Goal: Transaction & Acquisition: Purchase product/service

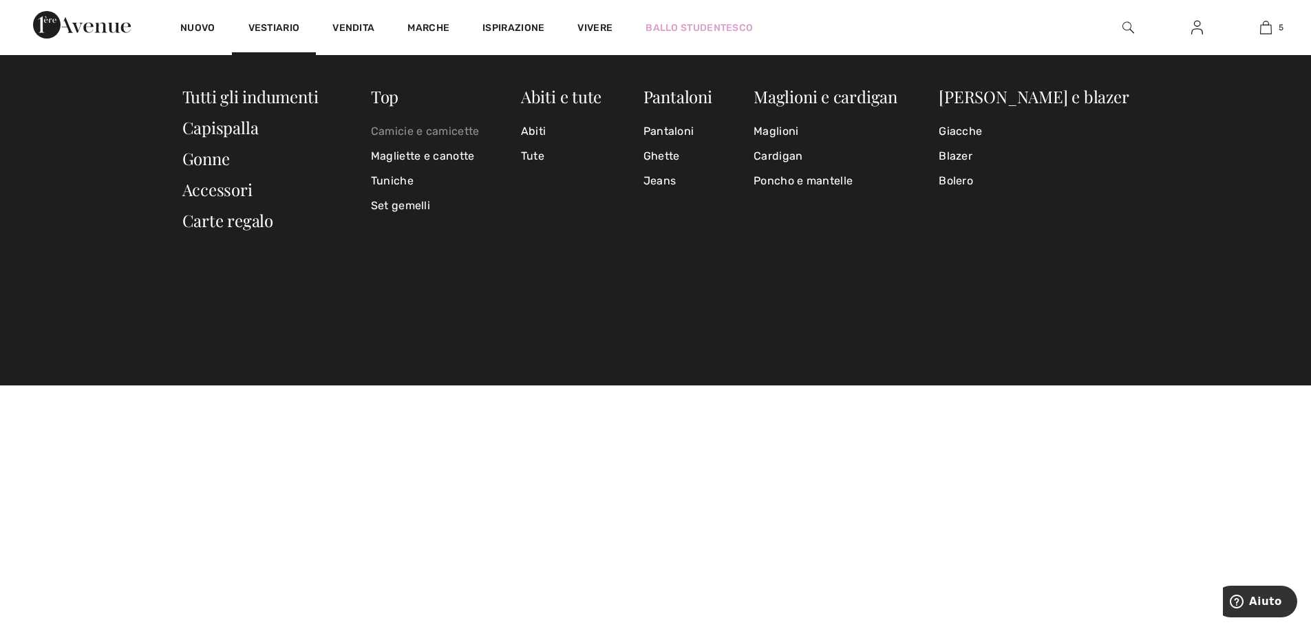
click at [420, 131] on font "Camicie e camicette" at bounding box center [425, 131] width 109 height 13
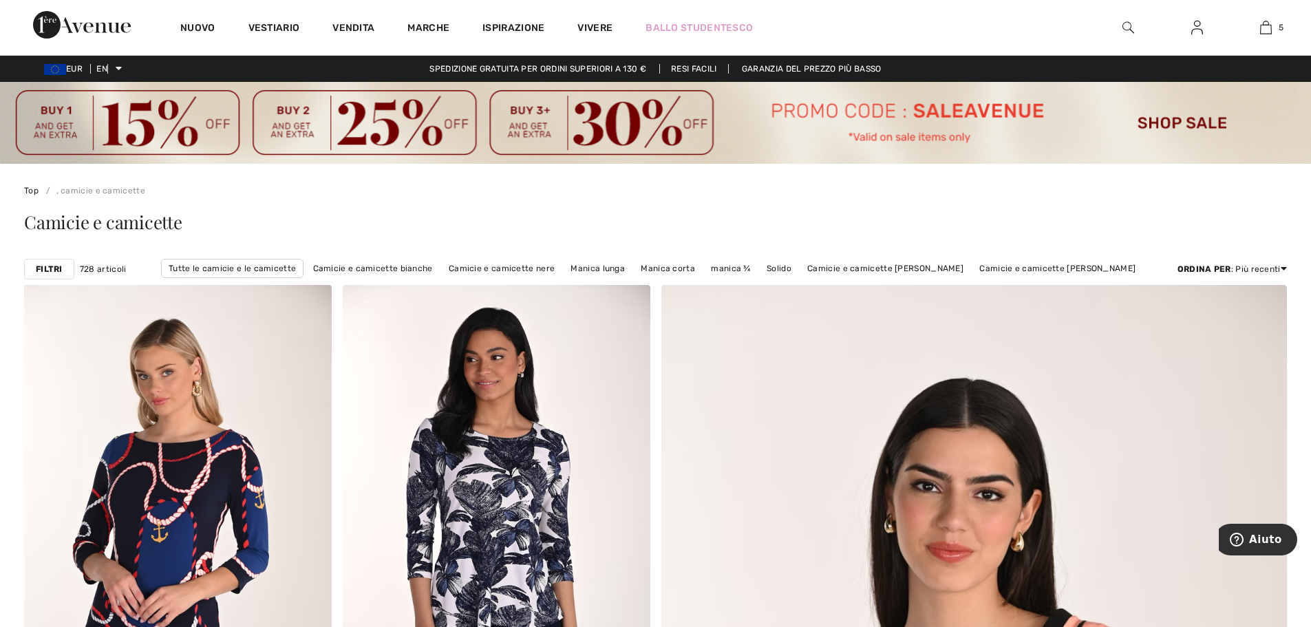
click at [40, 267] on font "Filtri" at bounding box center [49, 269] width 27 height 10
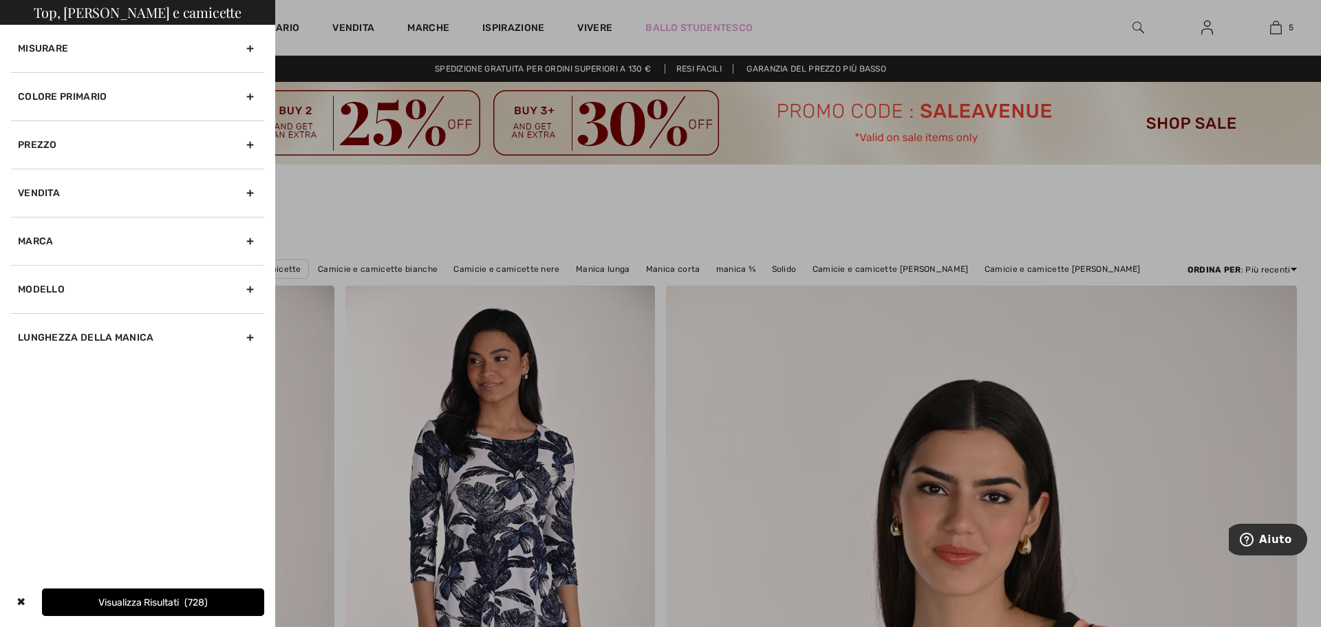
click at [44, 241] on font "Marca" at bounding box center [36, 241] width 36 height 12
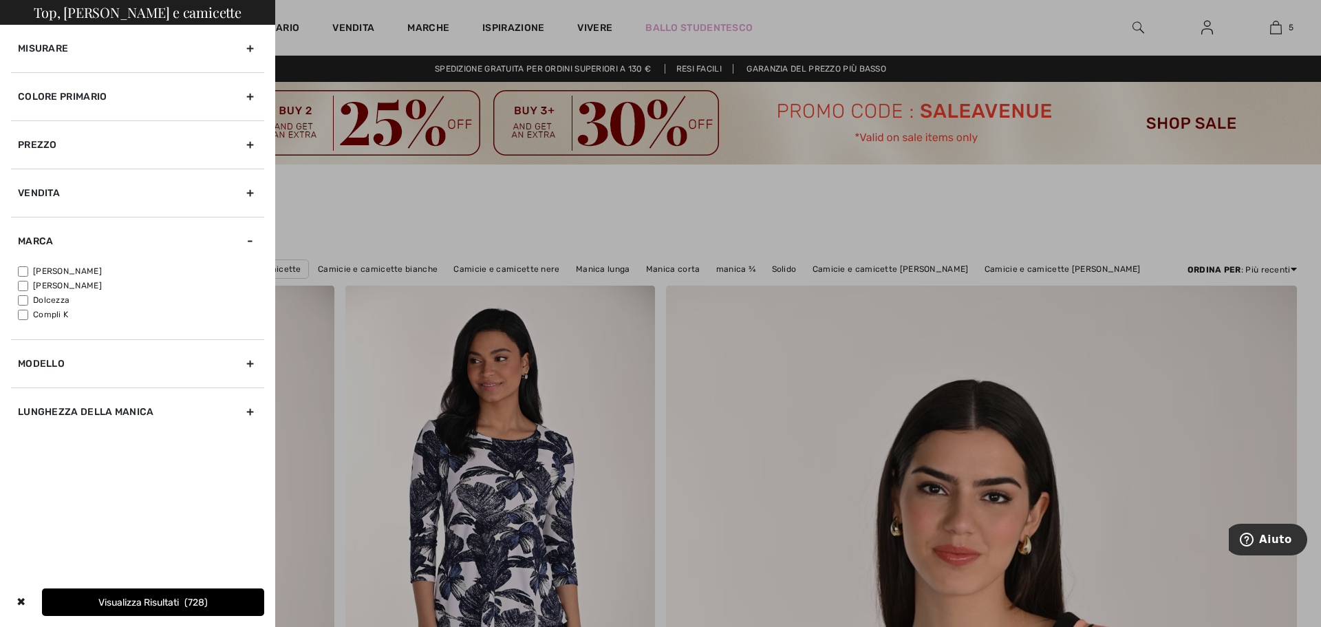
click at [24, 312] on input"] "Compli K" at bounding box center [23, 315] width 10 height 10
checkbox input"] "true"
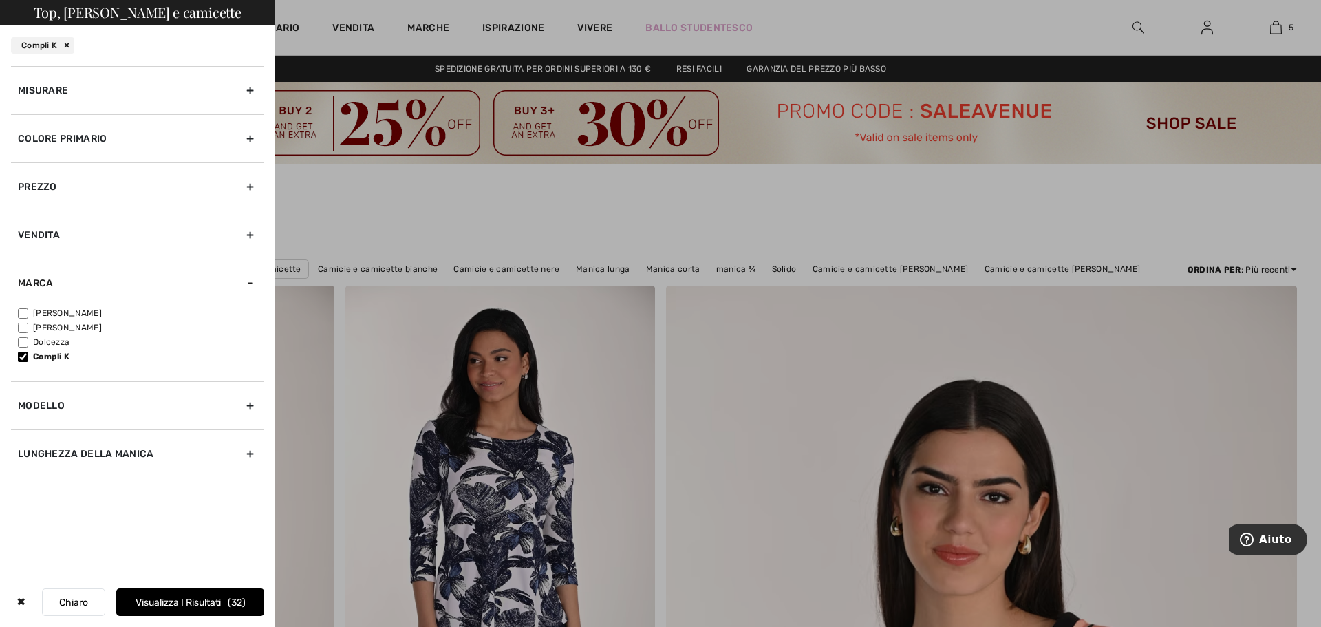
click at [237, 605] on font "32" at bounding box center [236, 602] width 11 height 12
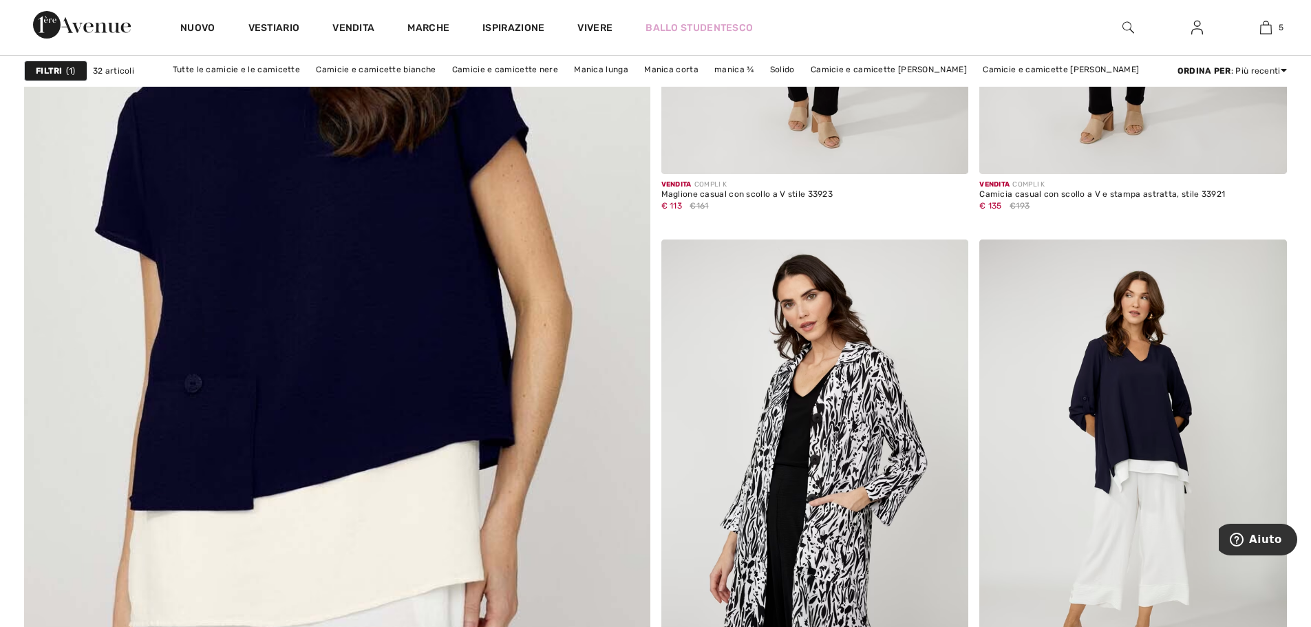
scroll to position [4678, 0]
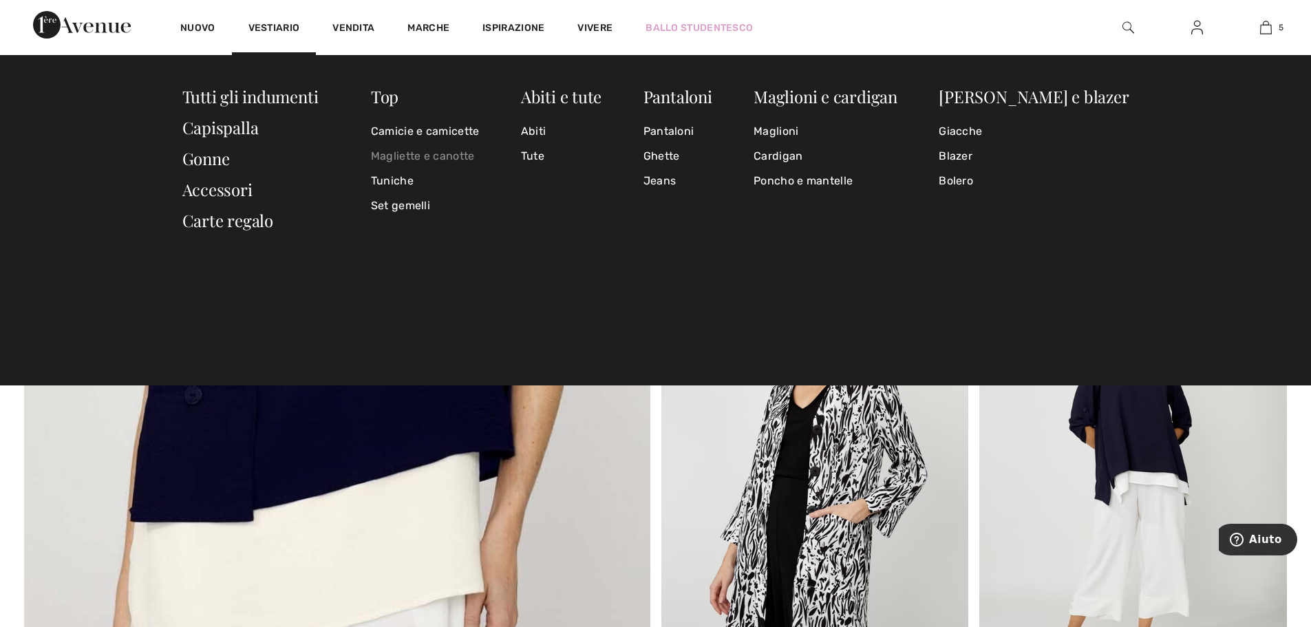
click at [450, 156] on font "Magliette e canotte" at bounding box center [423, 155] width 104 height 13
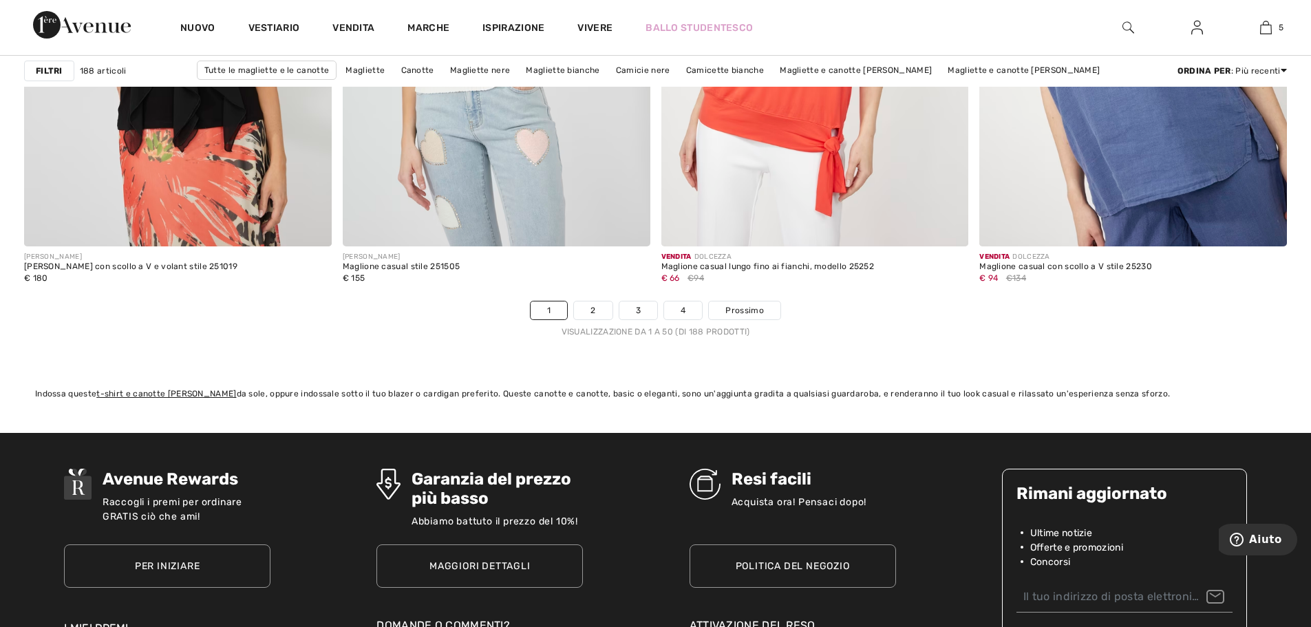
scroll to position [8187, 0]
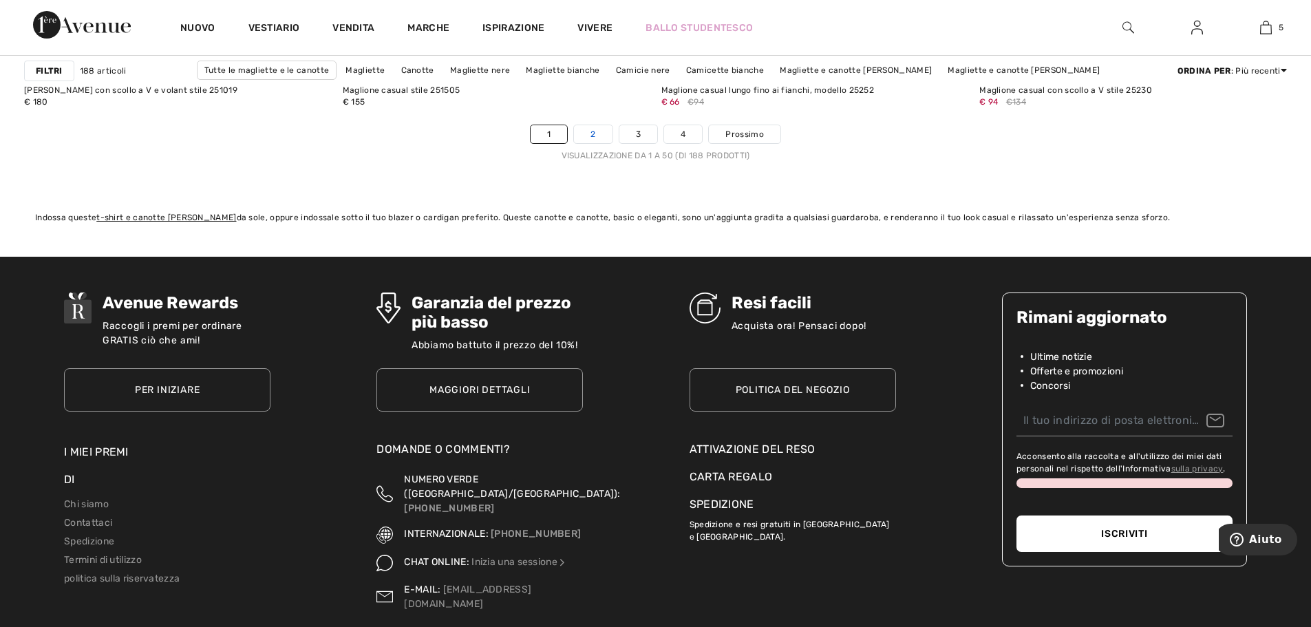
click at [583, 141] on link "2" at bounding box center [593, 134] width 38 height 18
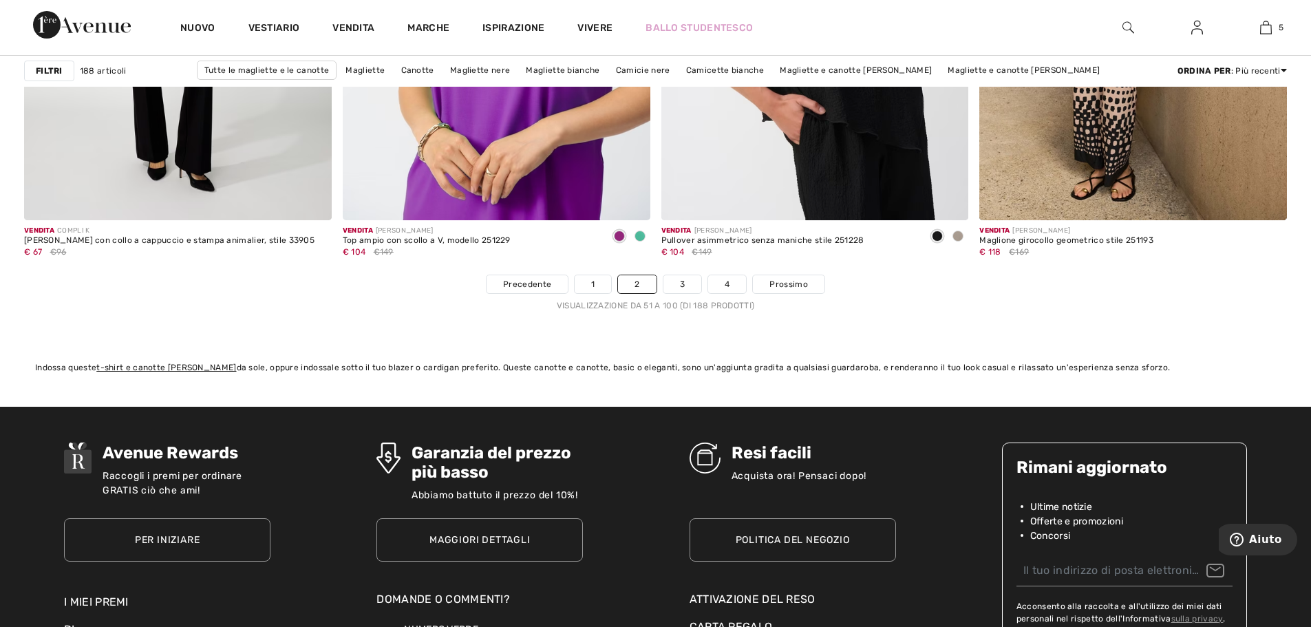
scroll to position [7980, 0]
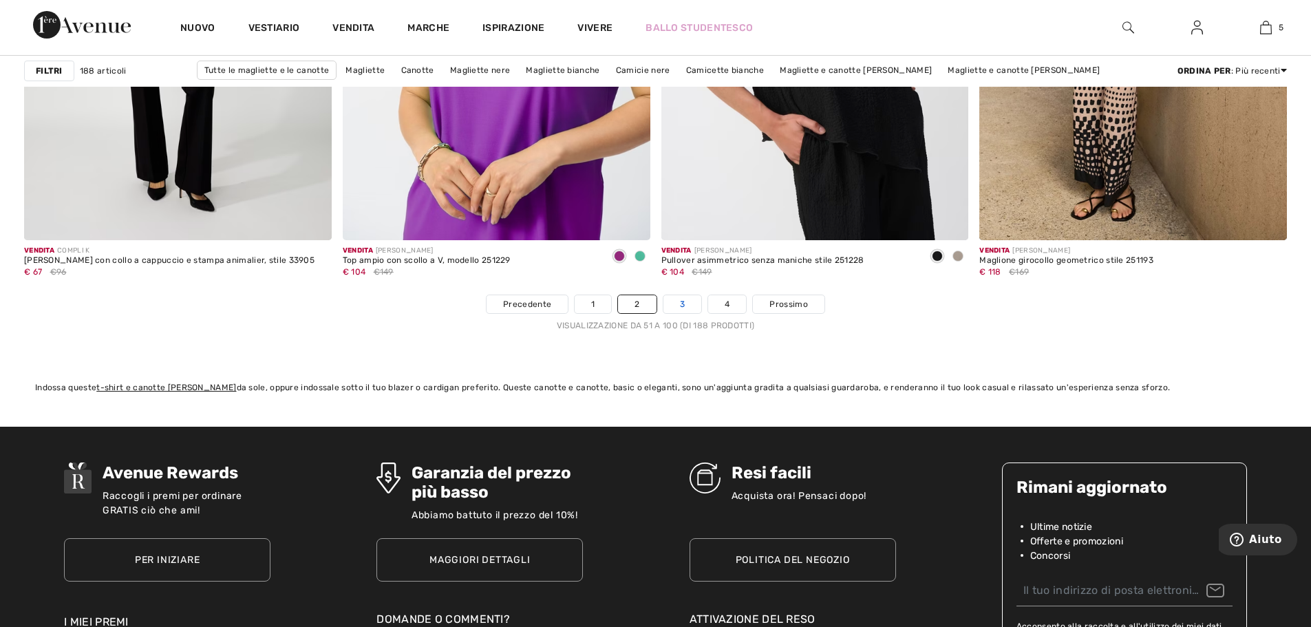
click at [678, 299] on link "3" at bounding box center [682, 304] width 38 height 18
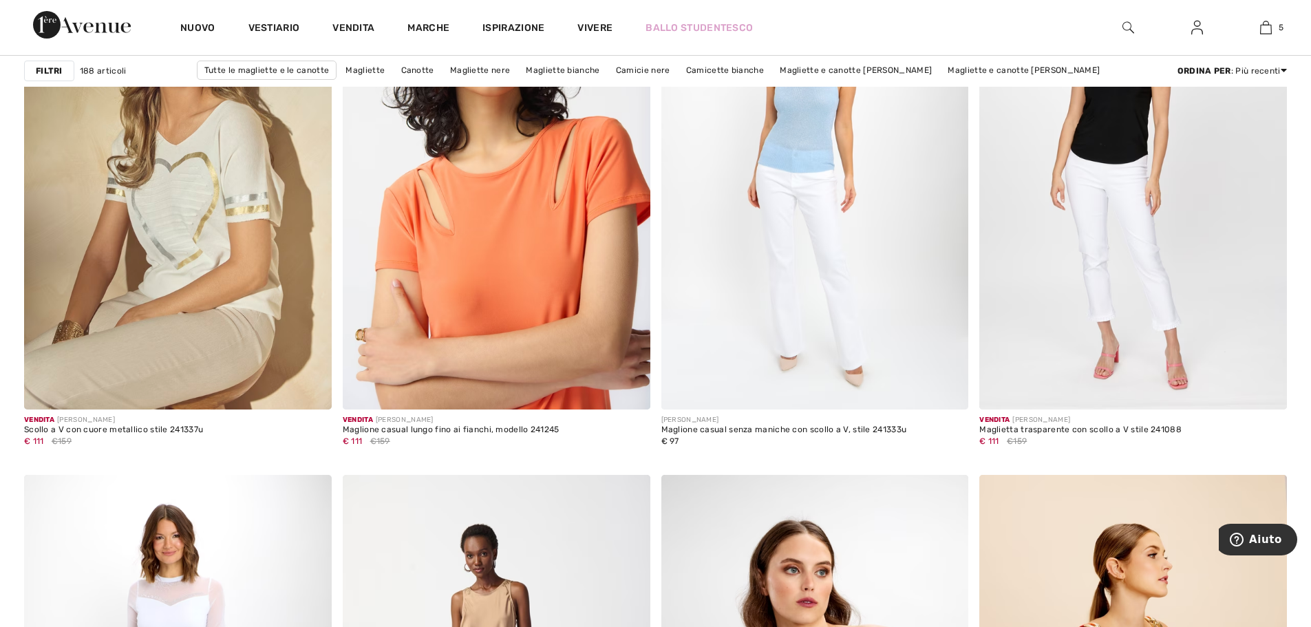
scroll to position [7292, 0]
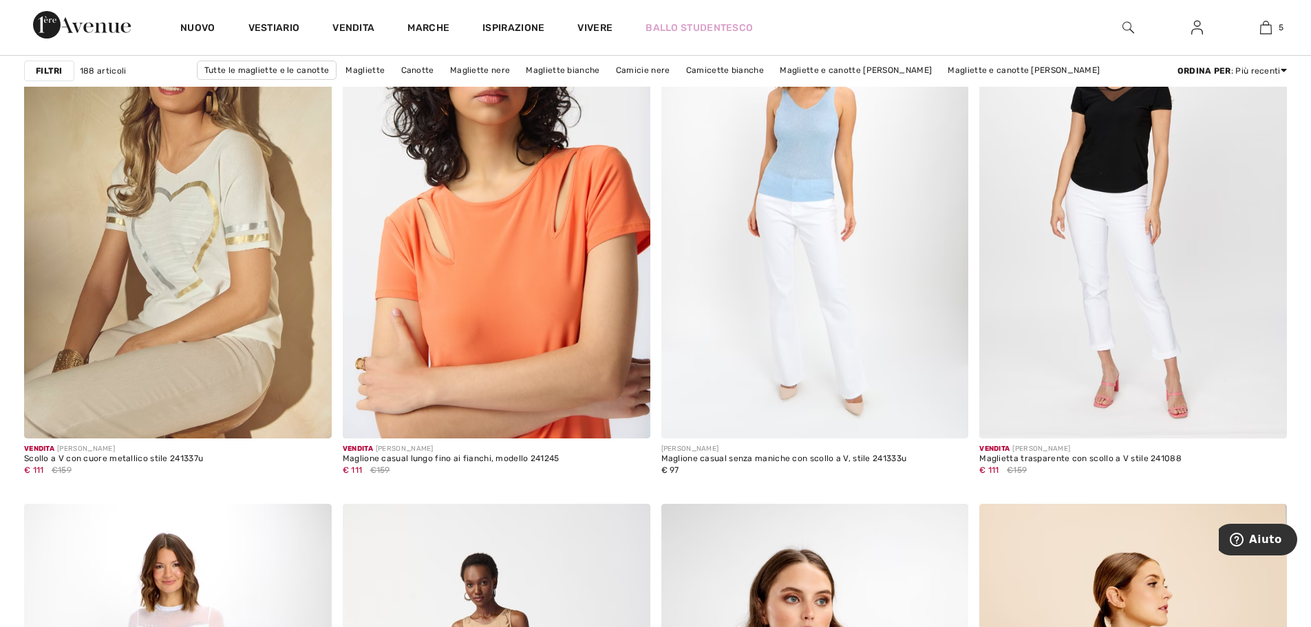
click at [219, 25] on div "Nuovo" at bounding box center [198, 27] width 68 height 55
click at [1124, 24] on img at bounding box center [1128, 27] width 12 height 17
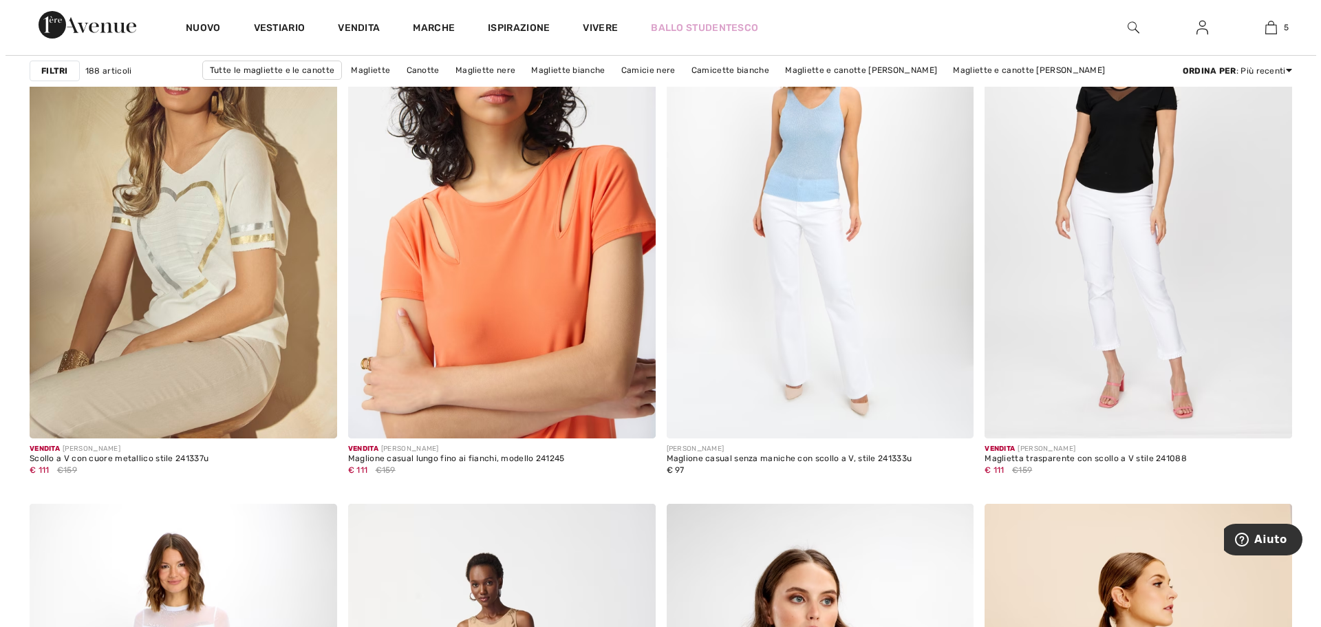
scroll to position [7344, 0]
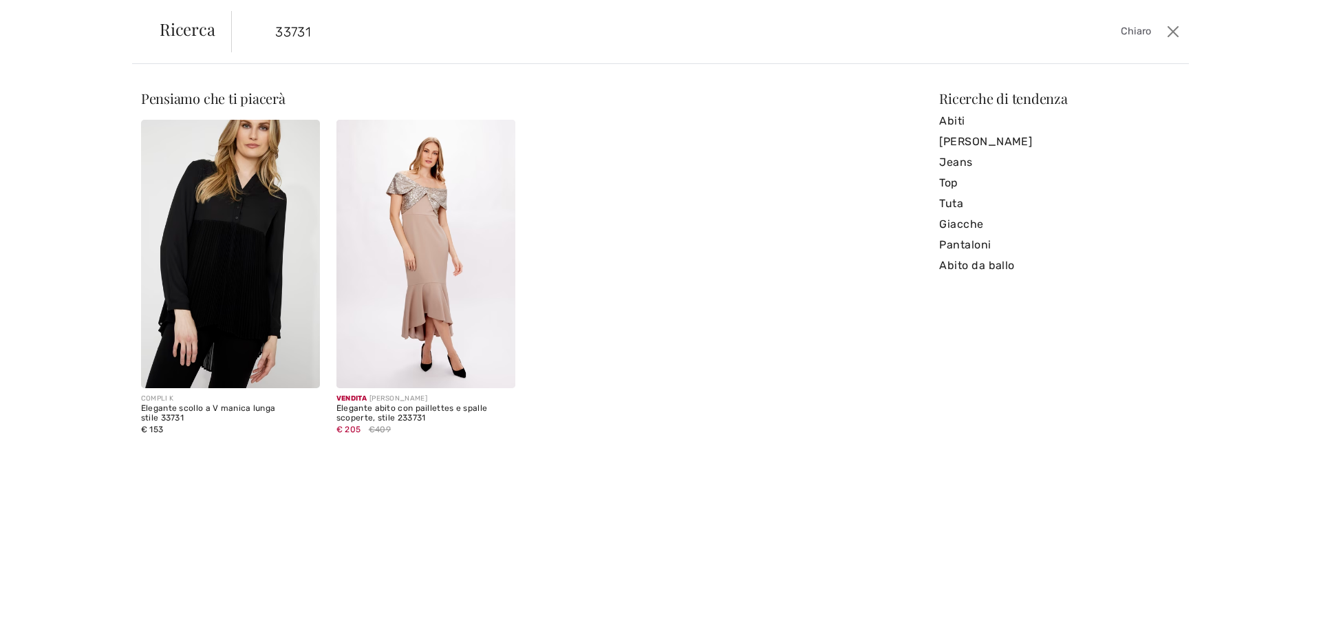
type input "33731"
click at [179, 290] on img at bounding box center [230, 254] width 179 height 268
